Goal: Information Seeking & Learning: Find specific fact

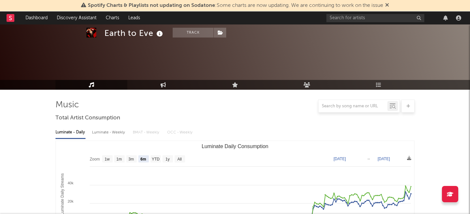
select select "6m"
click at [336, 14] on input "text" at bounding box center [375, 18] width 98 height 8
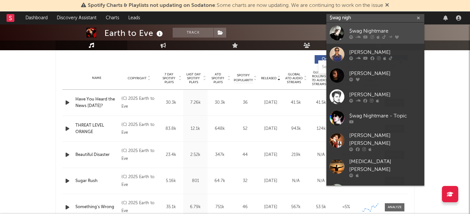
type input "$wag nigh"
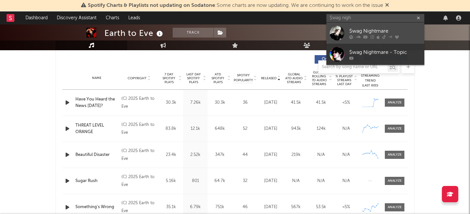
click at [354, 28] on div "$wag Nightmare" at bounding box center [385, 31] width 72 height 8
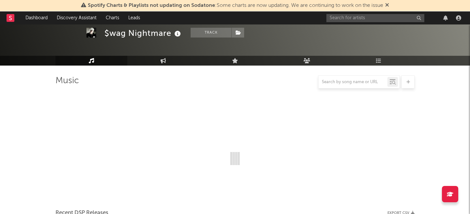
scroll to position [248, 0]
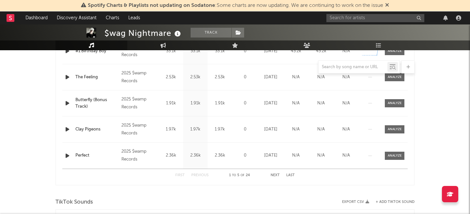
select select "6m"
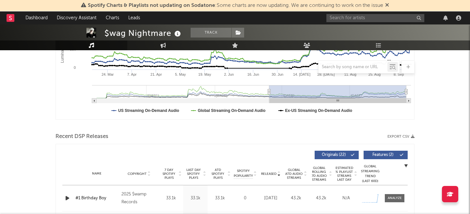
scroll to position [240, 0]
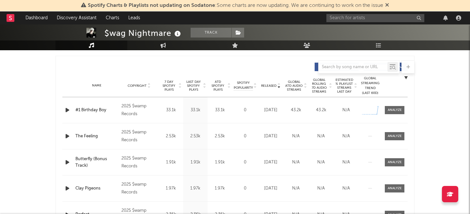
drag, startPoint x: 110, startPoint y: 113, endPoint x: 75, endPoint y: 109, distance: 34.8
drag, startPoint x: 75, startPoint y: 109, endPoint x: 109, endPoint y: 111, distance: 34.0
click at [109, 111] on div "Name #1 Birthday Boy" at bounding box center [97, 110] width 46 height 7
copy div "#1 Birthday Boy"
